Goal: Find specific page/section: Find specific page/section

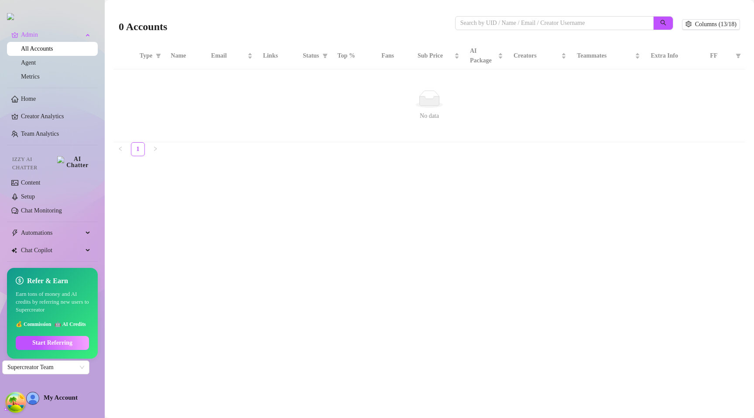
click at [197, 292] on main "0 Accounts Columns (13/18) Type Name Email Links Status Top % Fans Sub Price AI…" at bounding box center [430, 209] width 650 height 418
